Goal: Task Accomplishment & Management: Manage account settings

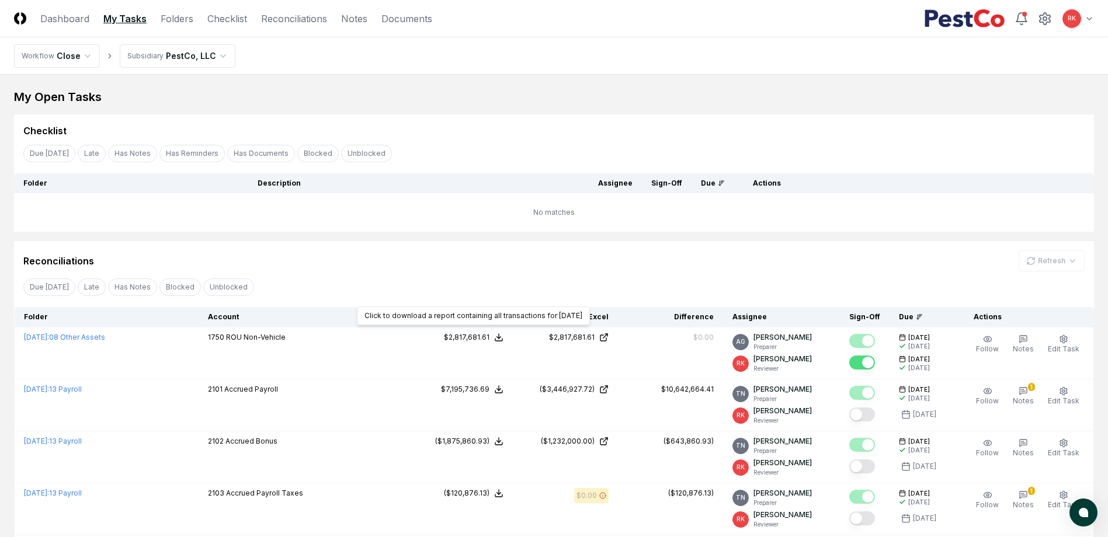
scroll to position [109, 0]
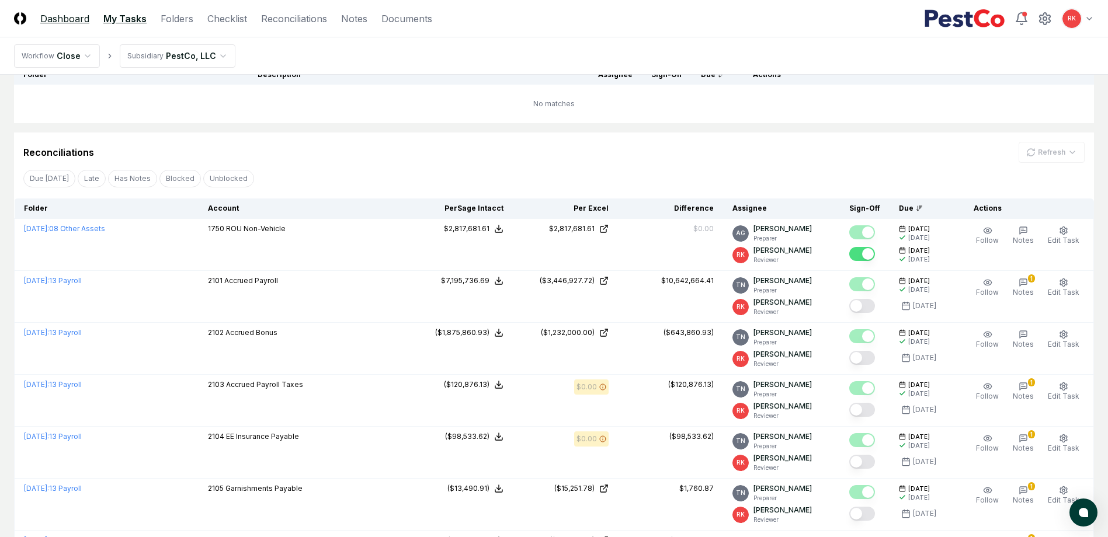
click at [46, 12] on link "Dashboard" at bounding box center [64, 19] width 49 height 14
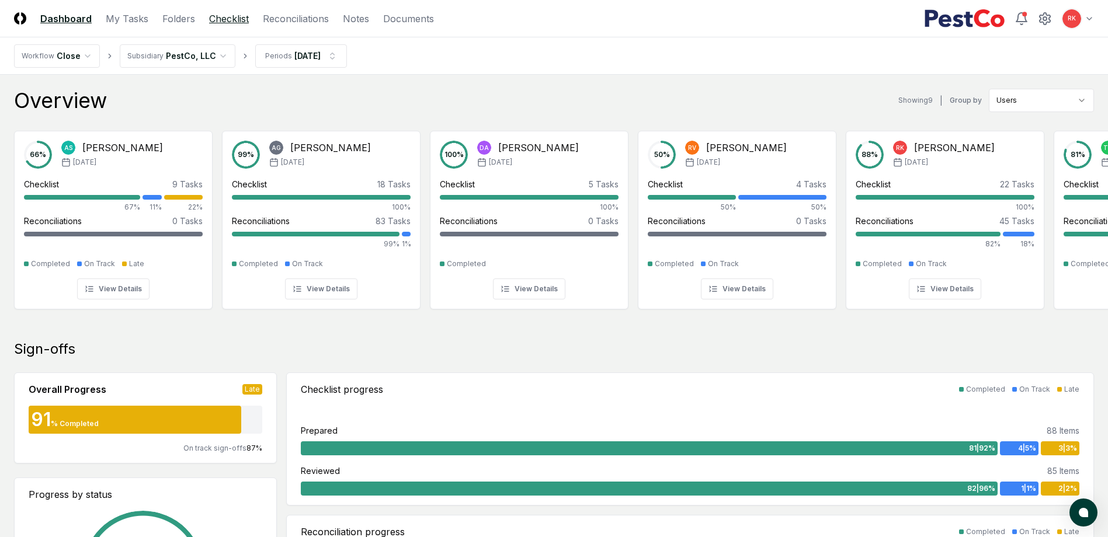
click at [241, 23] on link "Checklist" at bounding box center [229, 19] width 40 height 14
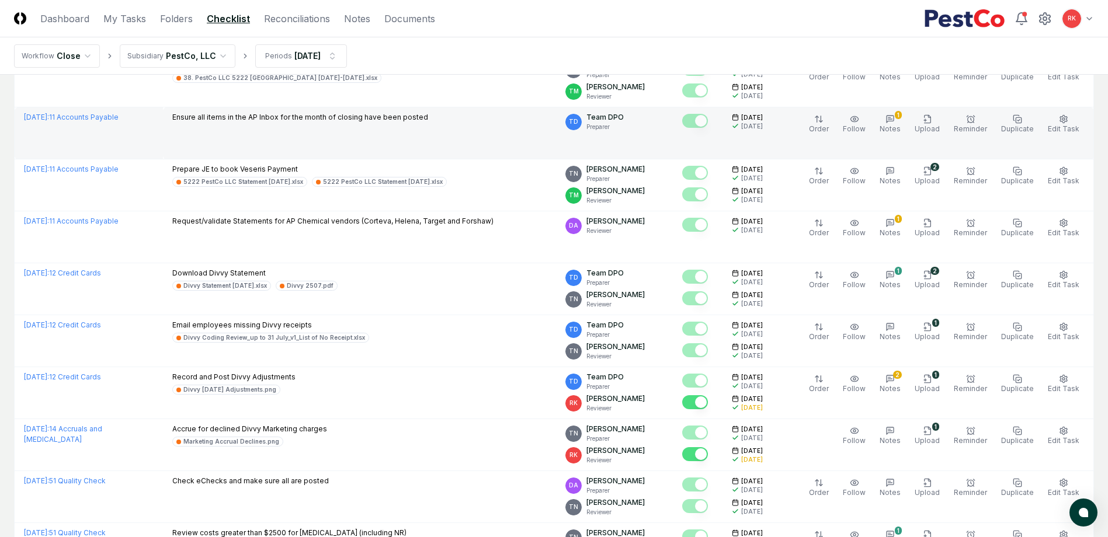
scroll to position [2369, 0]
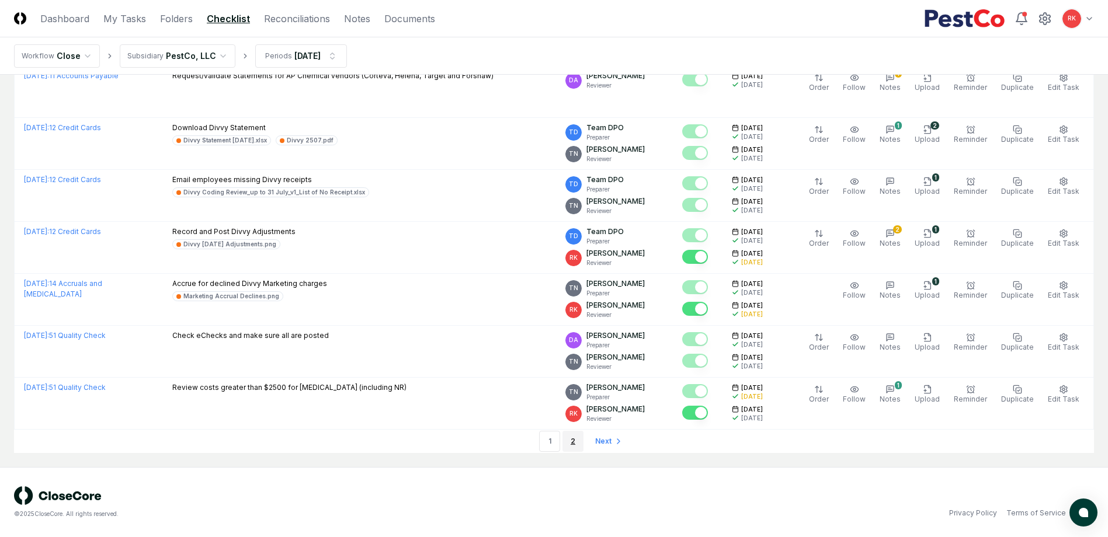
click at [572, 447] on link "2" at bounding box center [572, 441] width 21 height 21
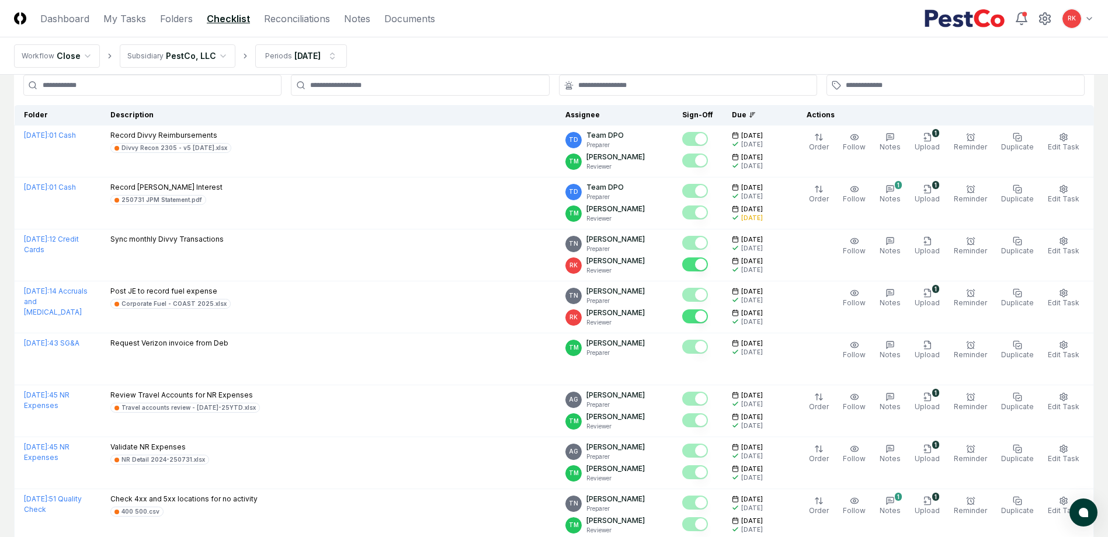
scroll to position [58, 0]
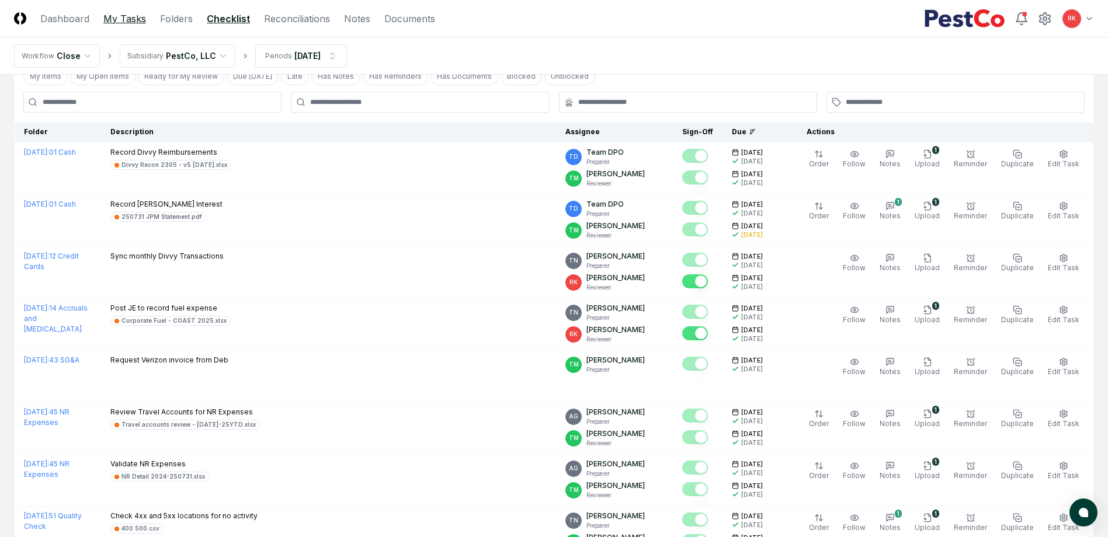
click at [115, 16] on link "My Tasks" at bounding box center [124, 19] width 43 height 14
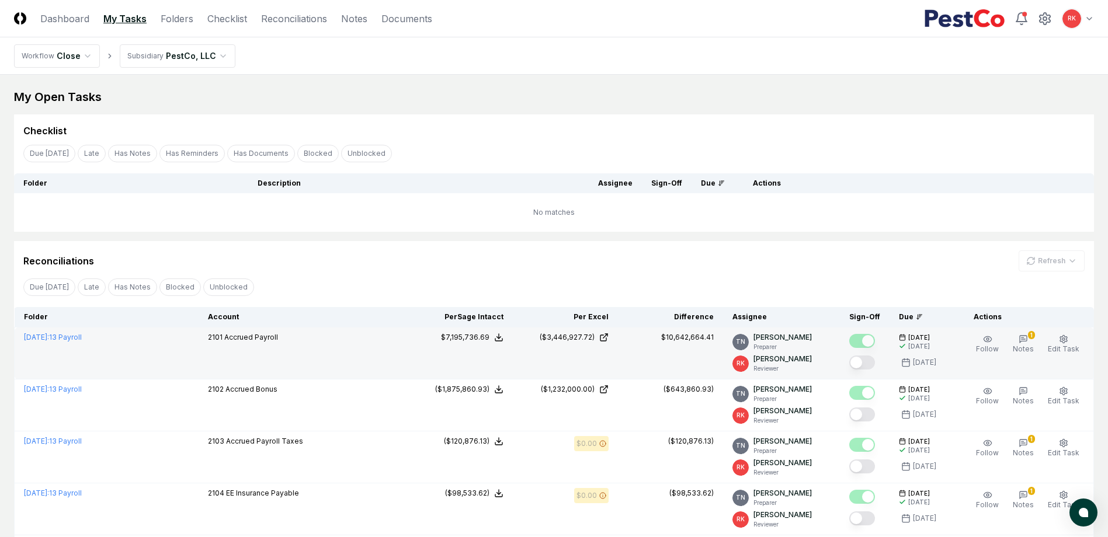
scroll to position [234, 0]
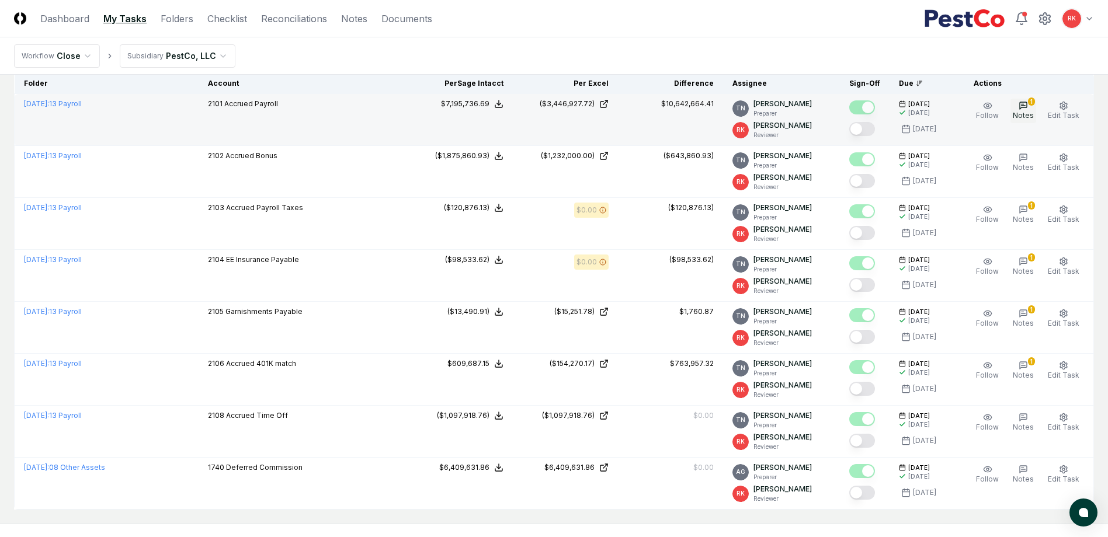
click at [1019, 108] on button "1 Notes" at bounding box center [1023, 111] width 26 height 25
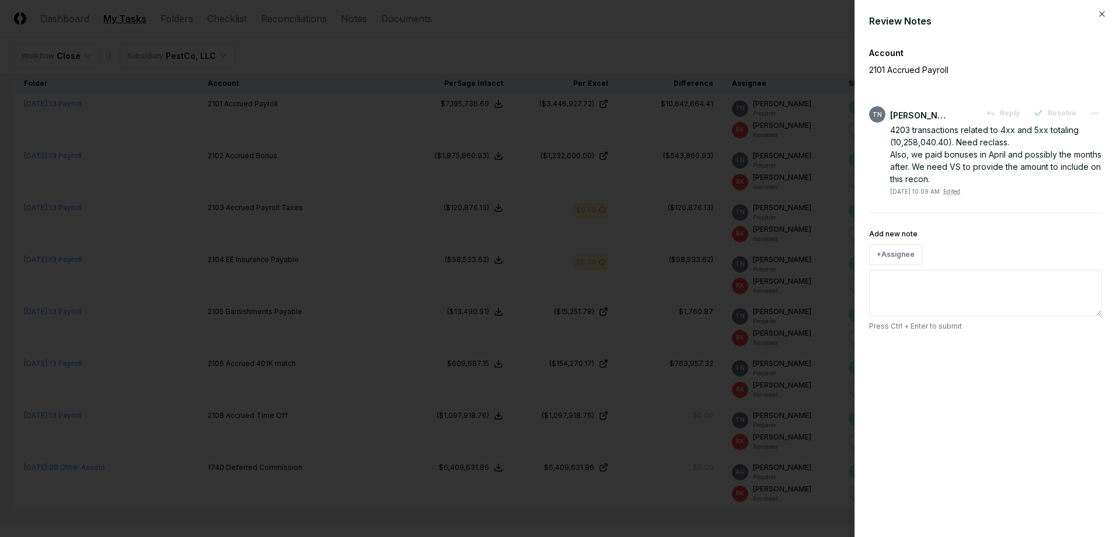
click at [593, 202] on div at bounding box center [558, 268] width 1116 height 537
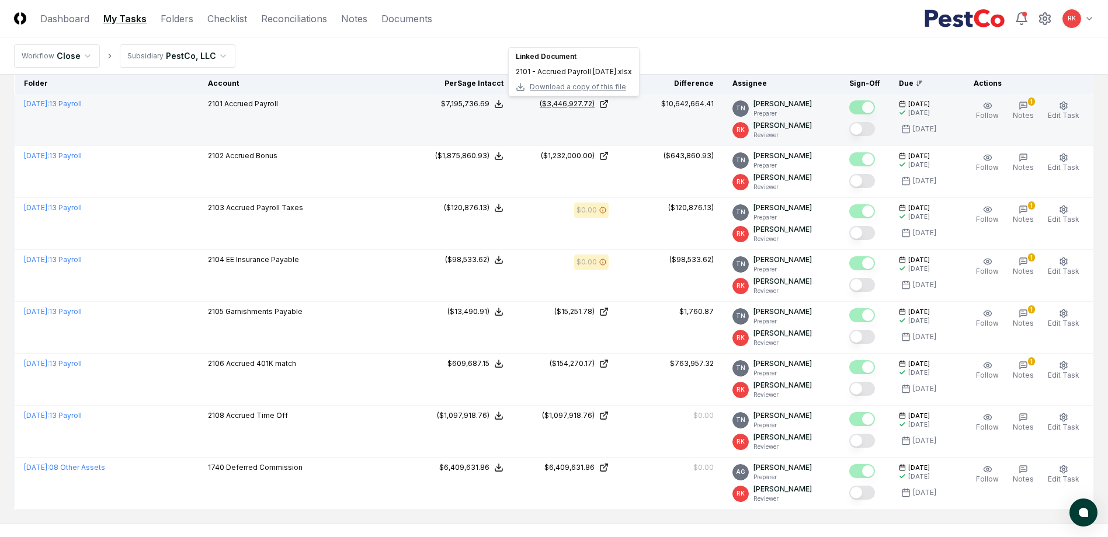
click at [575, 102] on div "($3,446,927.72)" at bounding box center [566, 104] width 55 height 11
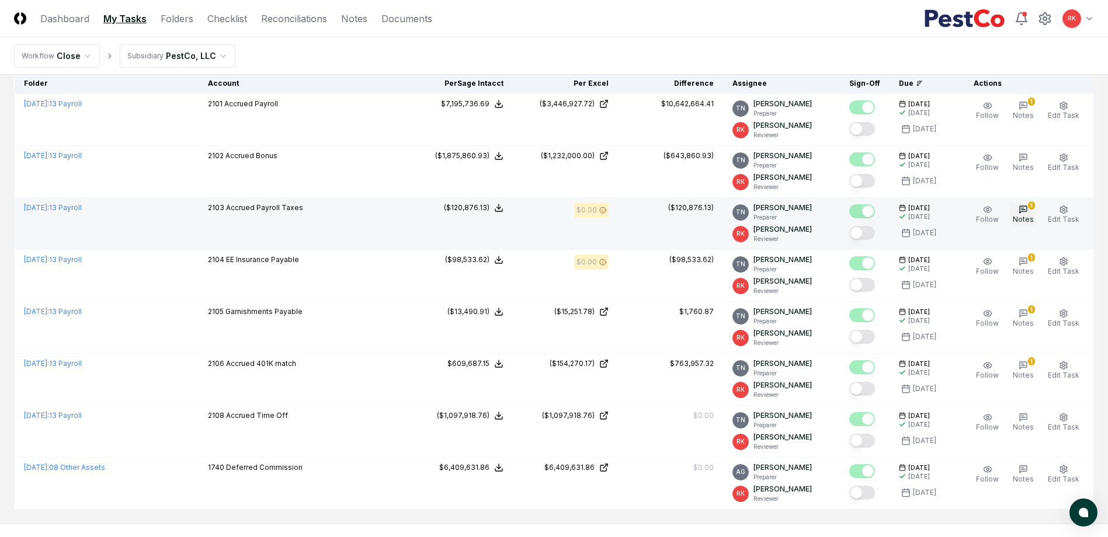
click at [1028, 211] on icon "button" at bounding box center [1022, 209] width 9 height 9
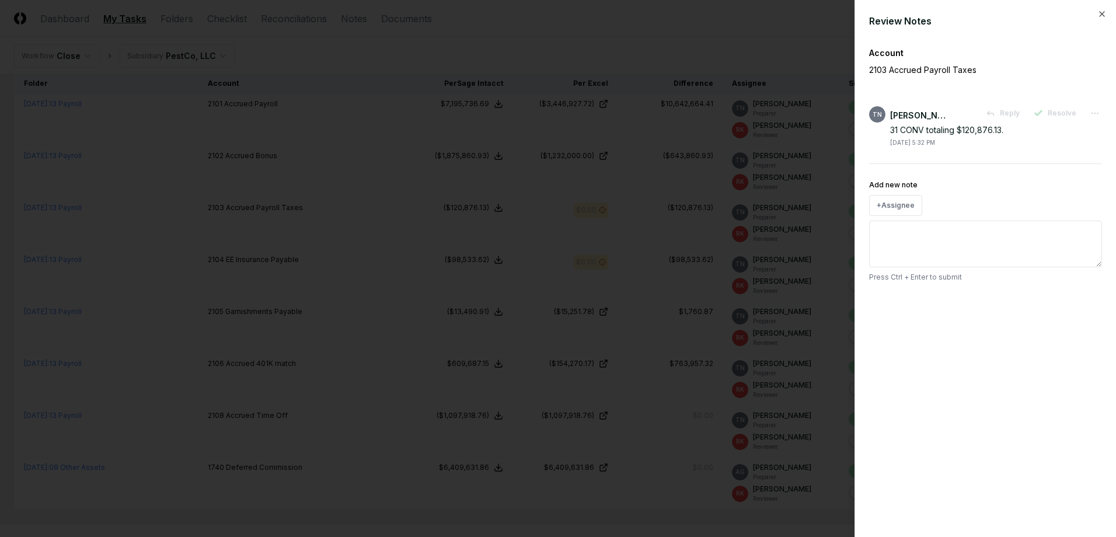
click at [784, 333] on div at bounding box center [558, 268] width 1116 height 537
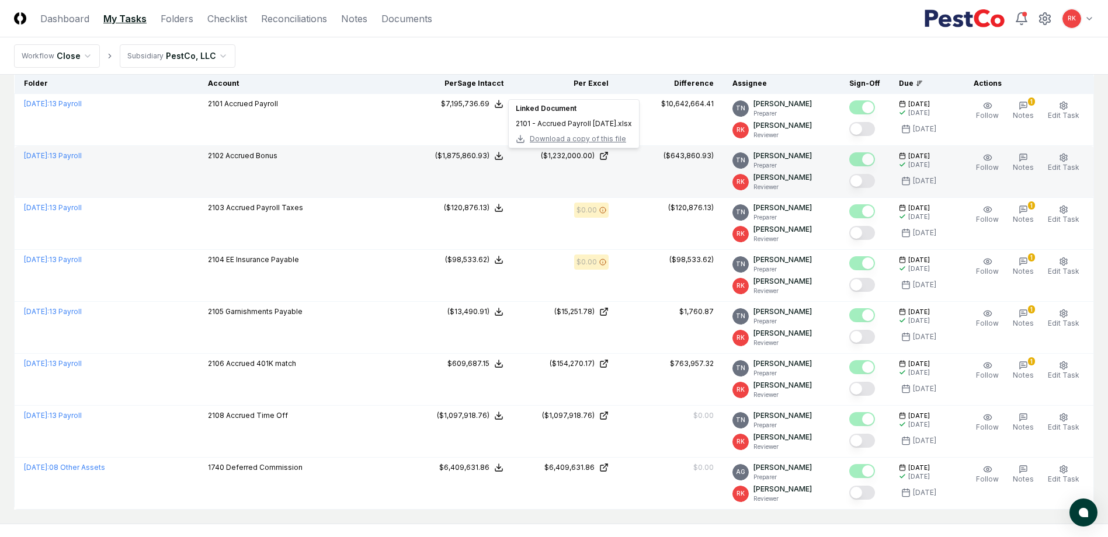
click at [579, 134] on span "Download a copy of this file" at bounding box center [578, 139] width 96 height 11
